Goal: Task Accomplishment & Management: Manage account settings

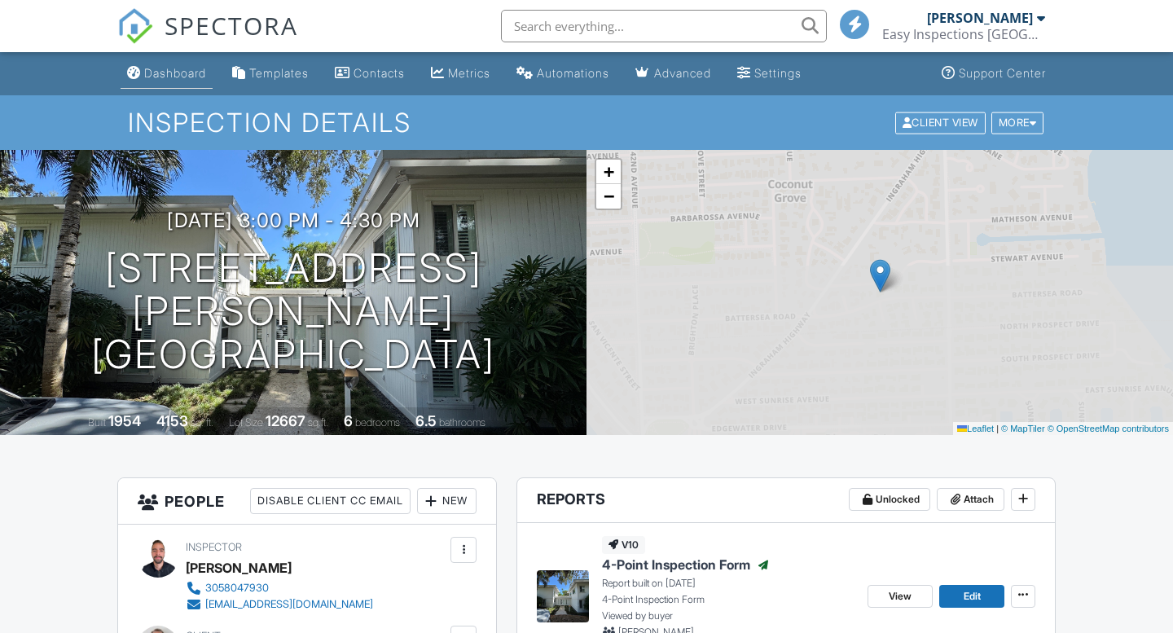
click at [184, 71] on div "Dashboard" at bounding box center [175, 73] width 62 height 14
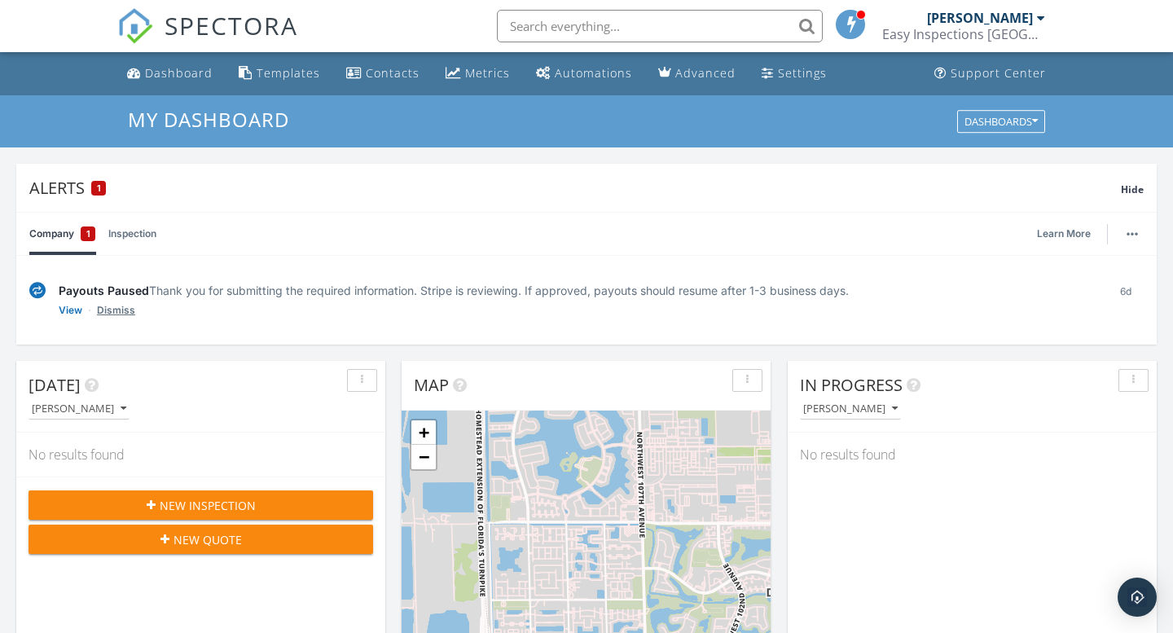
click at [115, 310] on link "Dismiss" at bounding box center [116, 310] width 38 height 16
click at [108, 308] on link "Dismiss" at bounding box center [116, 310] width 38 height 16
click at [136, 230] on link "Inspection" at bounding box center [132, 234] width 48 height 42
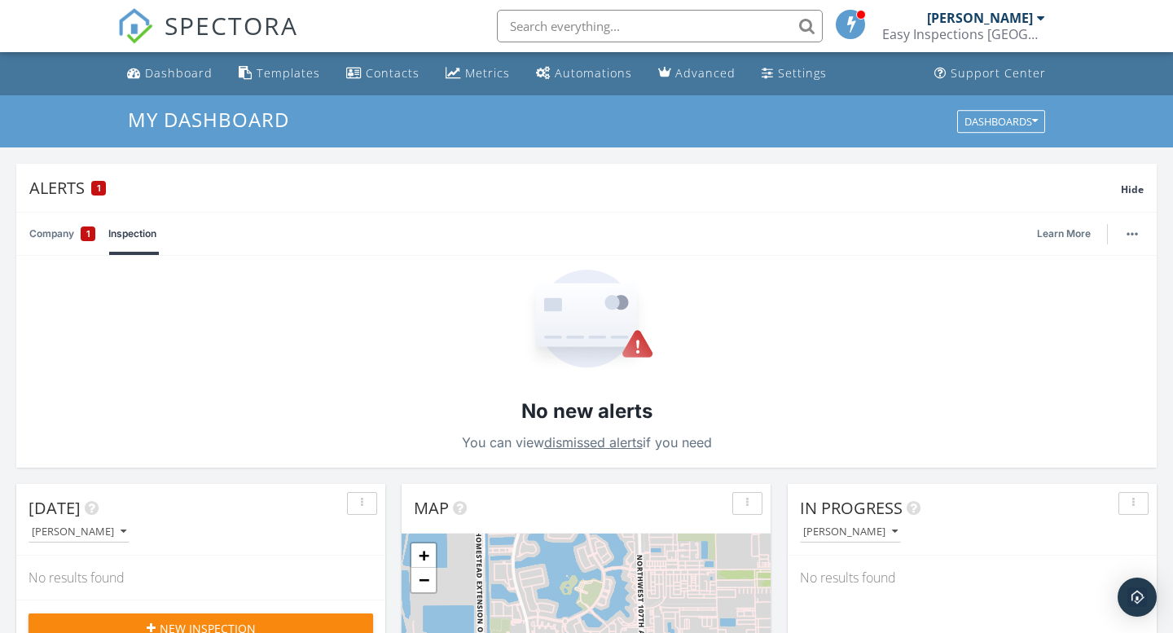
click at [42, 230] on link "Company 1" at bounding box center [62, 234] width 66 height 42
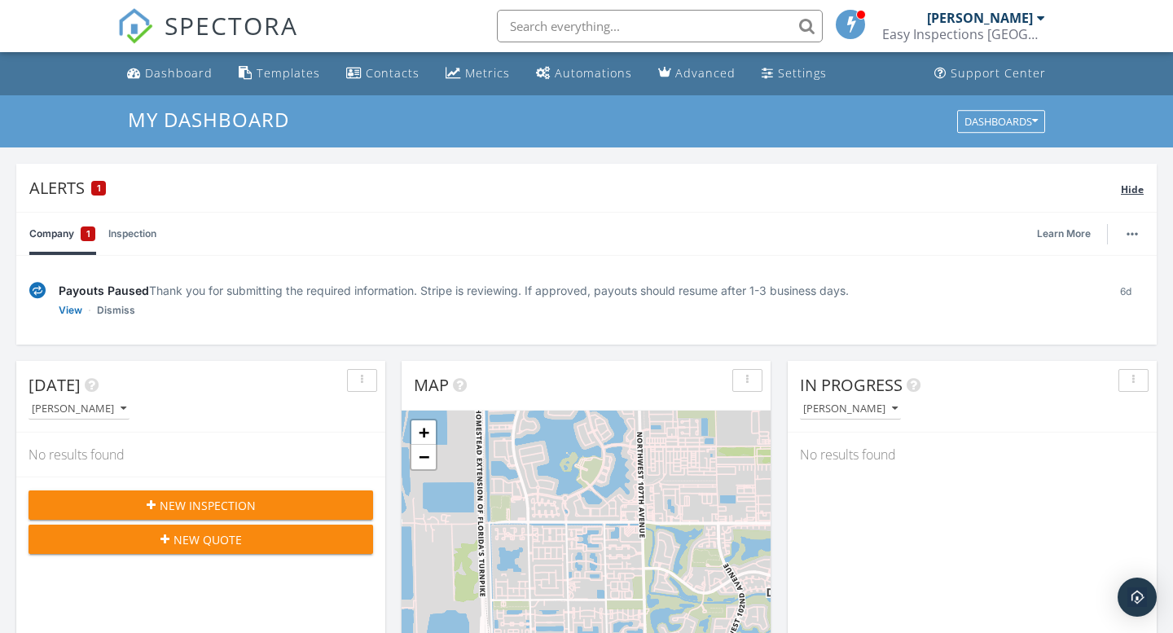
click at [1132, 199] on div "Alerts 1 Hide" at bounding box center [586, 188] width 1141 height 48
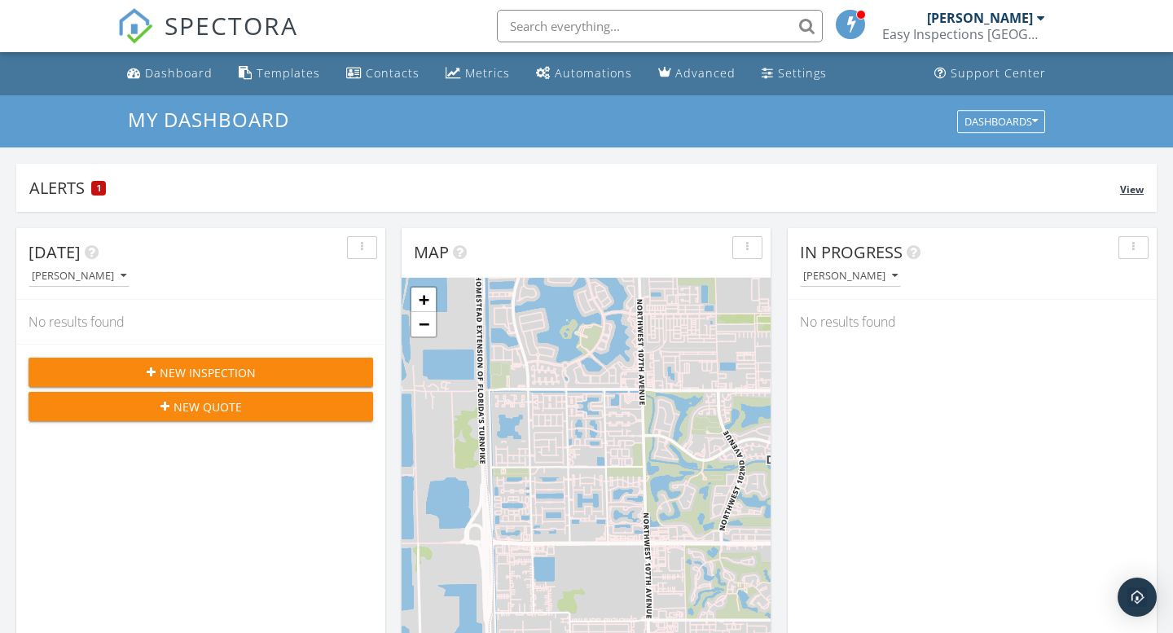
click at [89, 178] on div "Alerts 1" at bounding box center [574, 188] width 1091 height 22
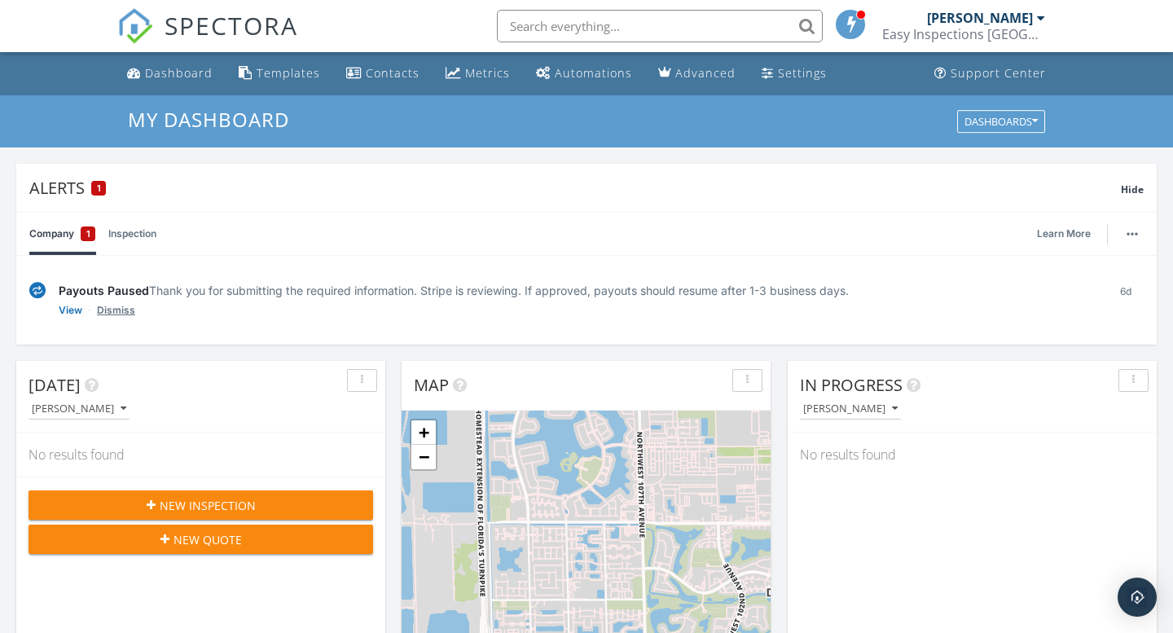
click at [109, 307] on link "Dismiss" at bounding box center [116, 310] width 38 height 16
click at [65, 309] on link "View" at bounding box center [71, 310] width 24 height 16
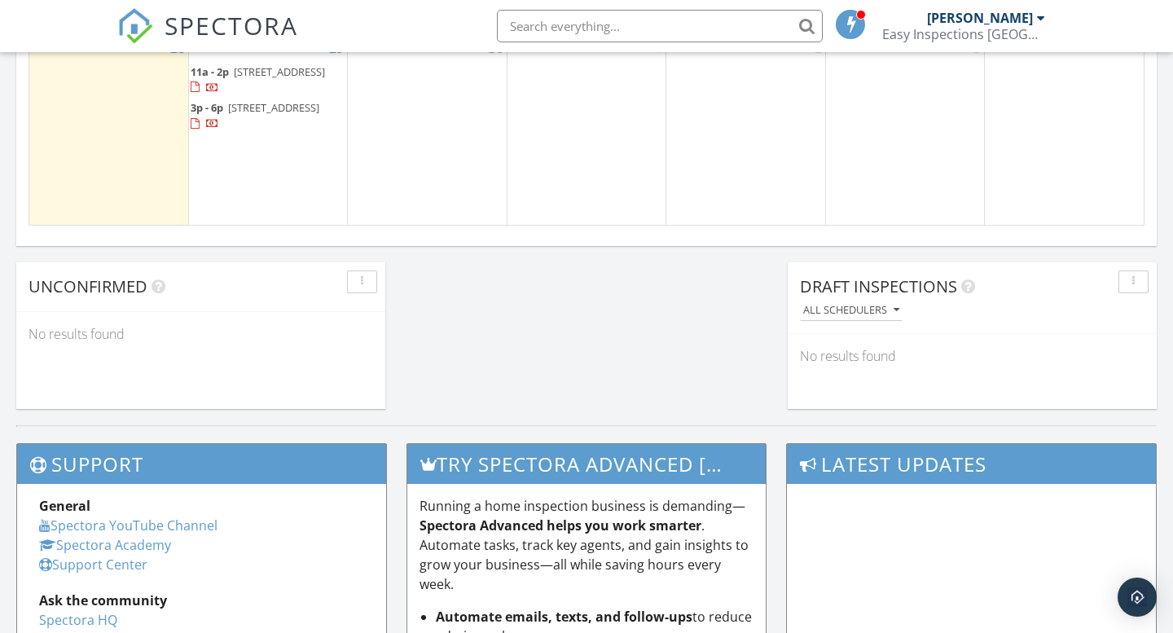
scroll to position [1245, 0]
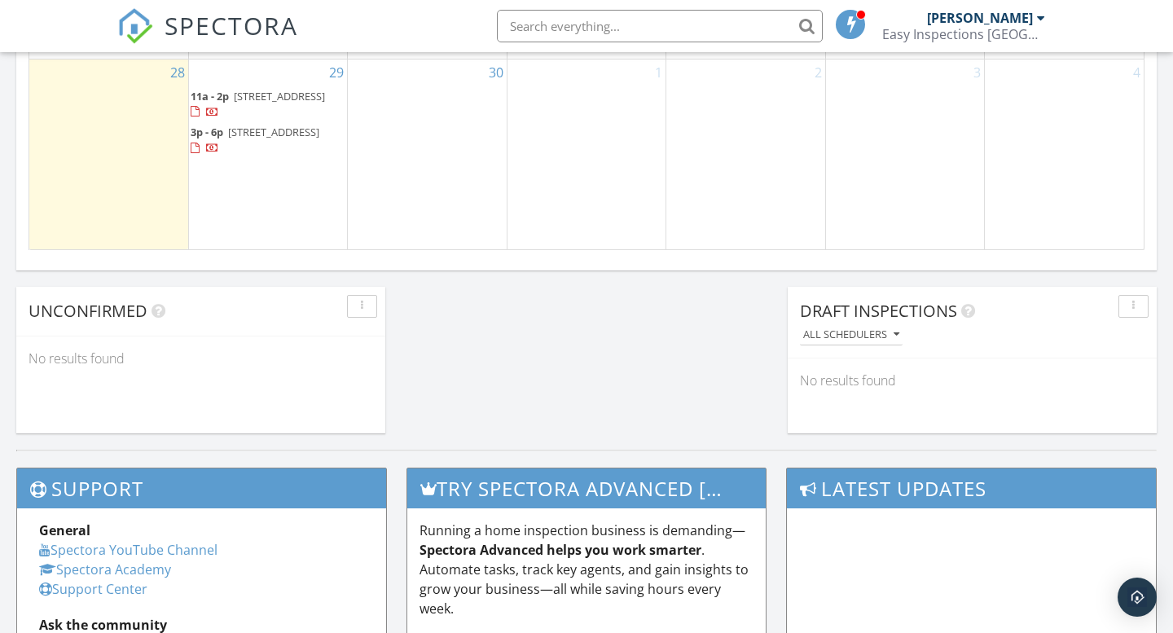
click at [226, 100] on span "11a - 2p" at bounding box center [210, 96] width 38 height 15
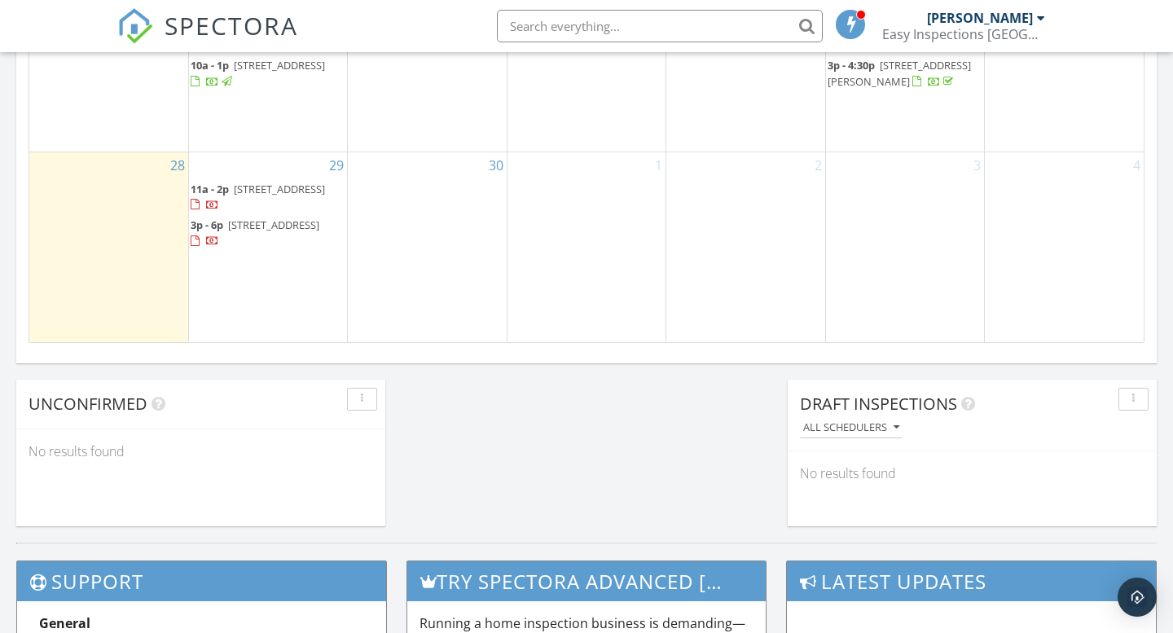
scroll to position [1151, 0]
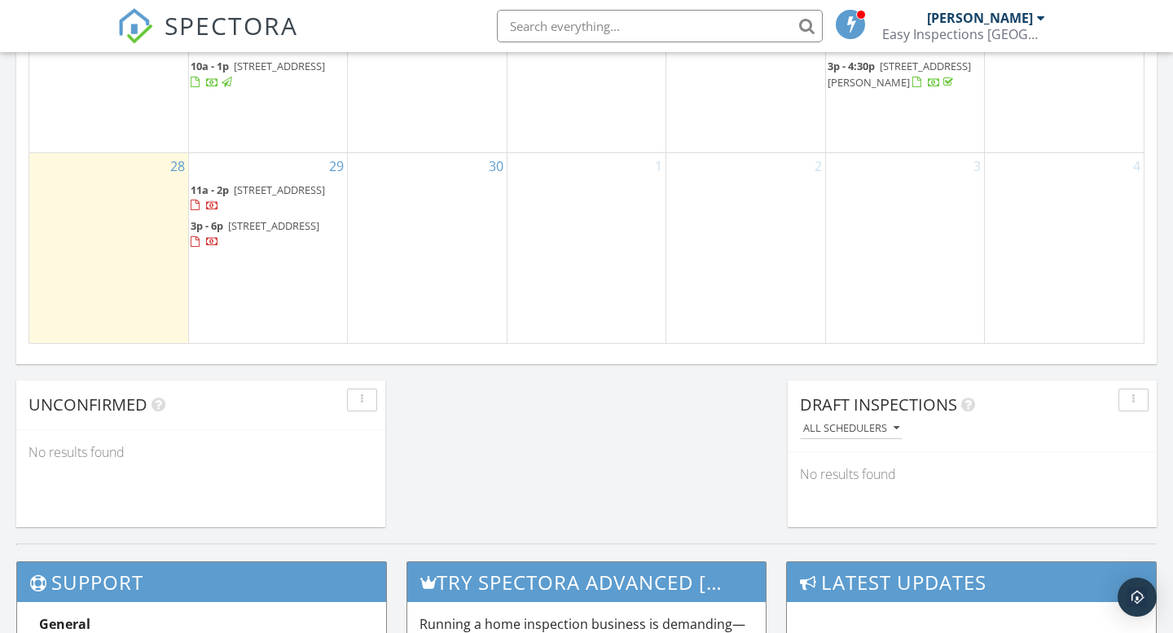
click at [214, 233] on span "3p - 6p" at bounding box center [207, 225] width 33 height 15
